Goal: Information Seeking & Learning: Learn about a topic

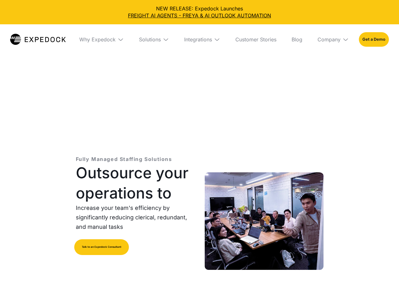
select select
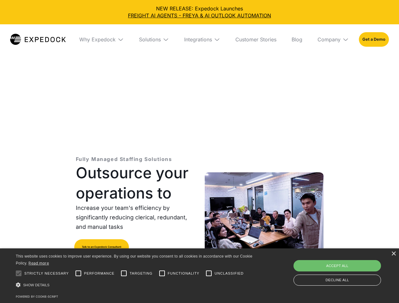
click at [199, 39] on div "Integrations" at bounding box center [198, 39] width 28 height 6
click at [101, 39] on div "Why Expedock" at bounding box center [92, 39] width 36 height 6
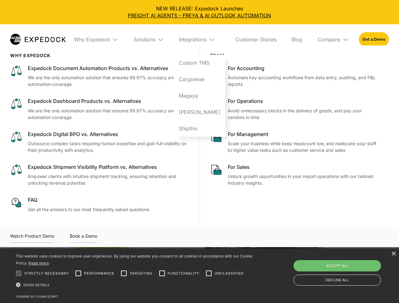
click at [154, 39] on div "Solutions" at bounding box center [145, 39] width 22 height 6
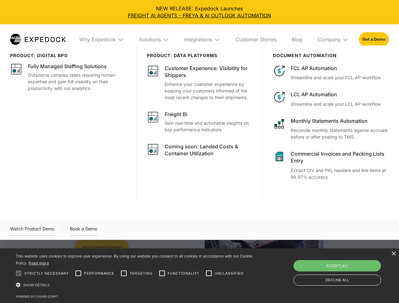
click at [202, 39] on div "Integrations" at bounding box center [198, 39] width 28 height 6
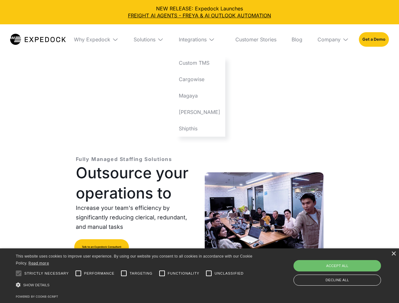
click at [333, 39] on div "Company" at bounding box center [328, 39] width 23 height 6
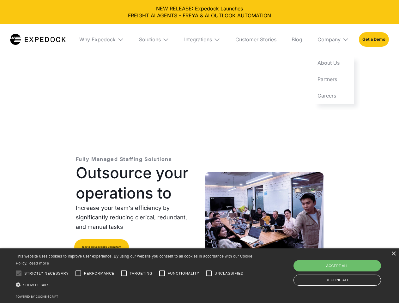
click at [19, 273] on div at bounding box center [18, 273] width 13 height 13
click at [78, 273] on input "Performance" at bounding box center [78, 273] width 13 height 13
checkbox input "true"
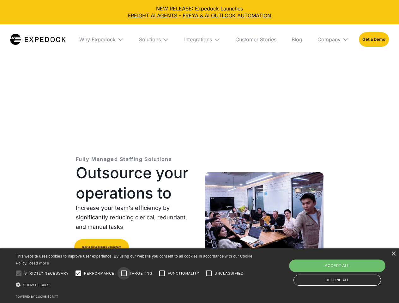
click at [124, 273] on input "Targeting" at bounding box center [123, 273] width 13 height 13
checkbox input "true"
click at [162, 273] on input "Functionality" at bounding box center [162, 273] width 13 height 13
checkbox input "true"
